Goal: Information Seeking & Learning: Understand process/instructions

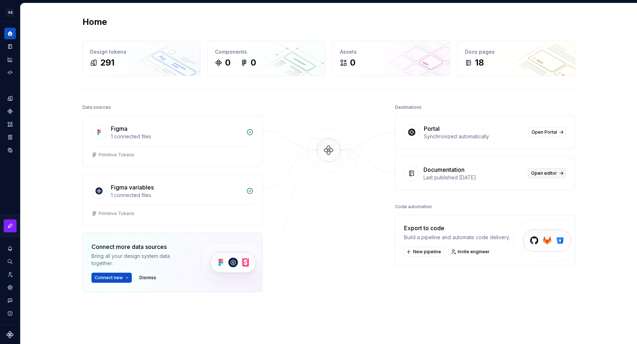
click at [538, 172] on span "Open editor" at bounding box center [544, 173] width 26 height 6
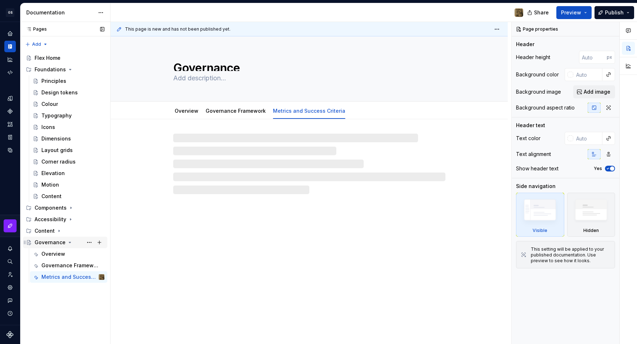
click at [59, 243] on div "Governance" at bounding box center [50, 242] width 31 height 7
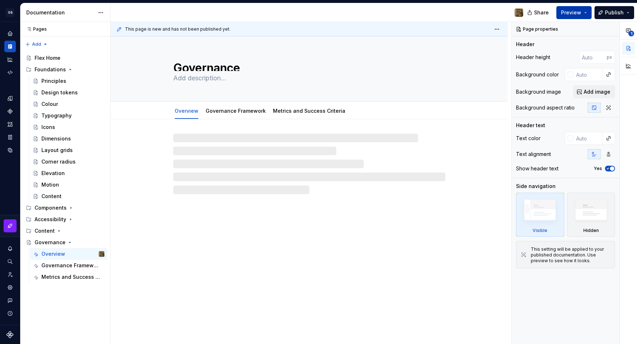
click at [569, 13] on span "Preview" at bounding box center [571, 12] width 20 height 7
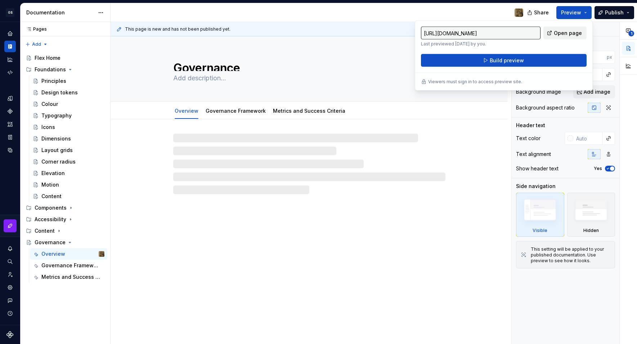
click at [564, 34] on span "Open page" at bounding box center [568, 33] width 28 height 7
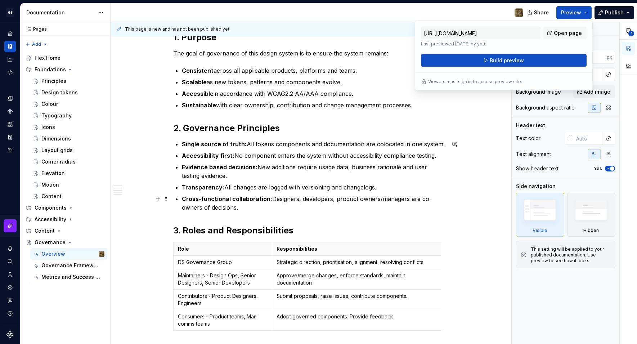
scroll to position [105, 0]
drag, startPoint x: 322, startPoint y: 281, endPoint x: 405, endPoint y: 278, distance: 82.5
click at [322, 281] on p "Approve/merge changes, enforce standards, maintain documentation" at bounding box center [355, 278] width 159 height 14
click at [321, 282] on p "Approve/merge changes, enforce standards, maintain documentation" at bounding box center [355, 278] width 159 height 14
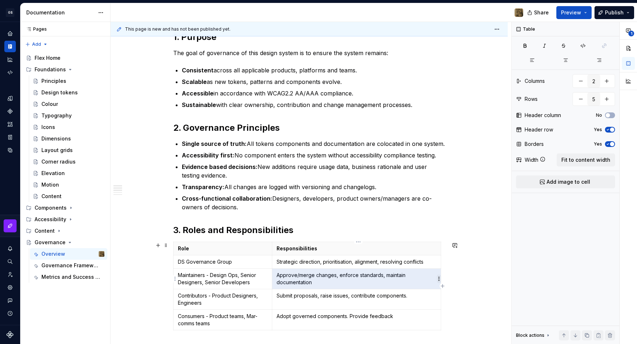
click at [438, 280] on html "GS Flex Design system data Documentation Share Preview Publish Pages Pages Add …" at bounding box center [318, 172] width 637 height 344
click at [352, 280] on html "GS Flex Design system data Documentation Share Preview Publish Pages Pages Add …" at bounding box center [318, 172] width 637 height 344
click at [323, 285] on p "Approve/merge changes, enforce standards, maintain documentation" at bounding box center [355, 278] width 159 height 14
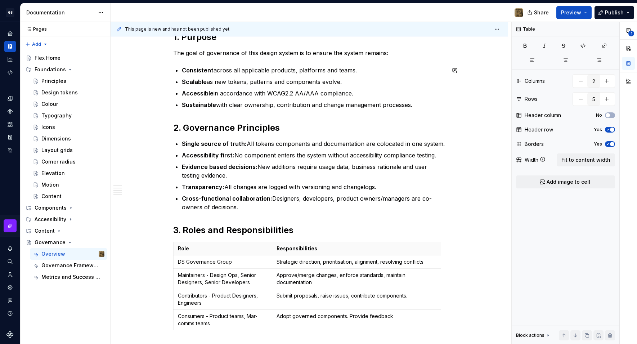
scroll to position [0, 0]
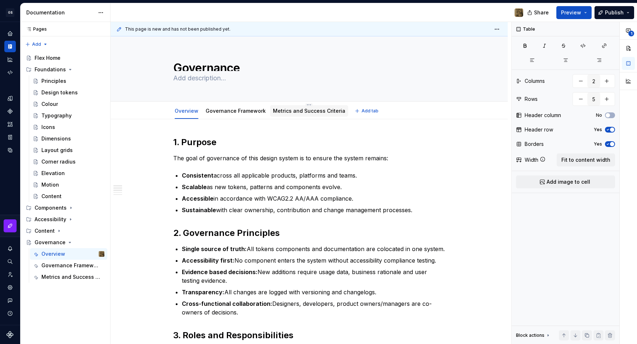
click at [310, 113] on link "Metrics and Success Criteria" at bounding box center [309, 111] width 72 height 6
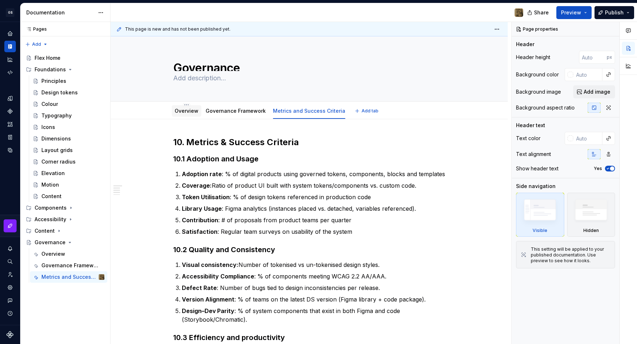
click at [186, 115] on div "Overview" at bounding box center [187, 111] width 24 height 9
click at [539, 14] on span "Share" at bounding box center [541, 12] width 15 height 7
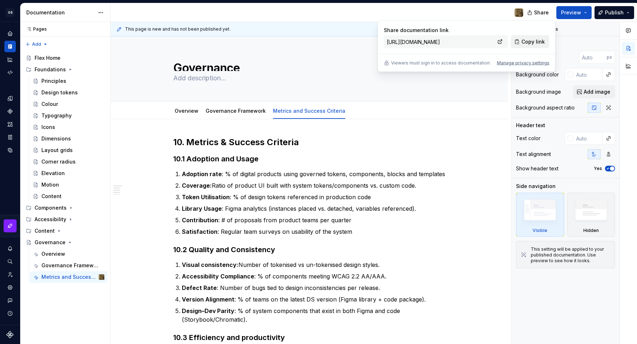
click at [534, 44] on span "Copy link" at bounding box center [532, 41] width 23 height 7
type textarea "*"
